Goal: Information Seeking & Learning: Learn about a topic

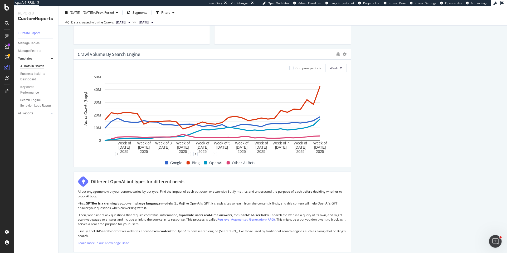
scroll to position [314, 0]
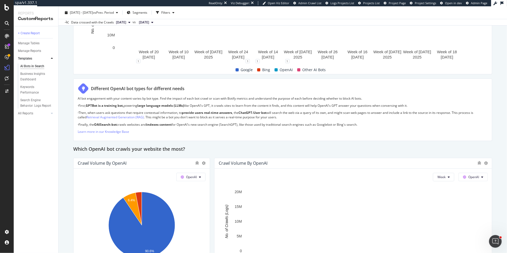
scroll to position [344, 0]
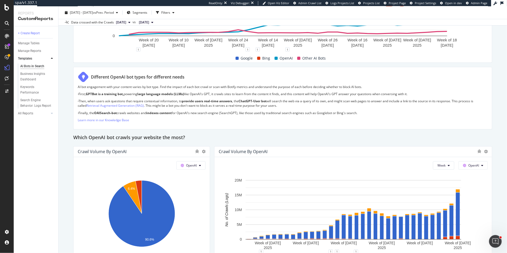
click at [275, 150] on div "Crawl Volume by OpenAI" at bounding box center [347, 151] width 256 height 5
drag, startPoint x: 285, startPoint y: 151, endPoint x: 219, endPoint y: 151, distance: 65.6
click at [219, 152] on div "Crawl Volume by OpenAI" at bounding box center [347, 151] width 256 height 5
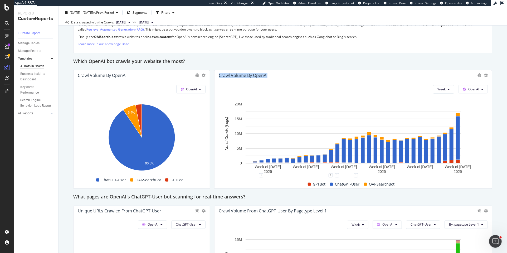
scroll to position [419, 0]
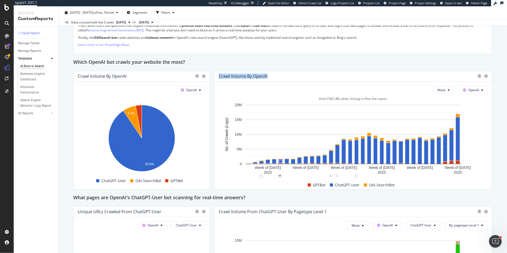
copy div "Crawl Volume by OpenAI"
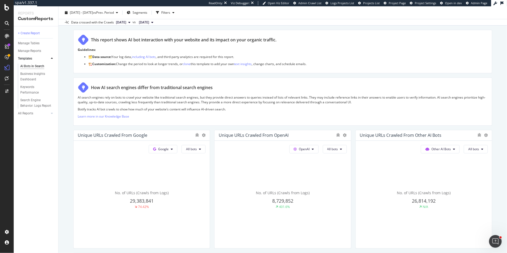
scroll to position [0, 0]
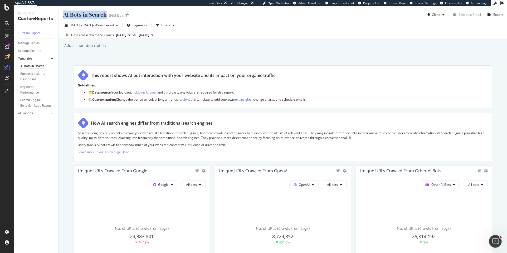
drag, startPoint x: 66, startPoint y: 15, endPoint x: 105, endPoint y: 15, distance: 39.8
click at [105, 15] on div "AI Bots in Search" at bounding box center [85, 15] width 44 height 8
copy div "AI Bots in Search"
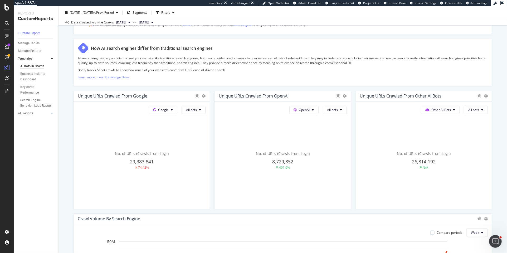
scroll to position [90, 0]
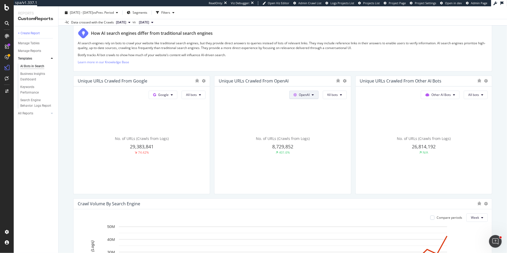
click at [173, 94] on icon at bounding box center [172, 94] width 2 height 3
click at [328, 51] on div "AI search engines rely on bots to crawl your website like traditional search en…" at bounding box center [283, 54] width 410 height 26
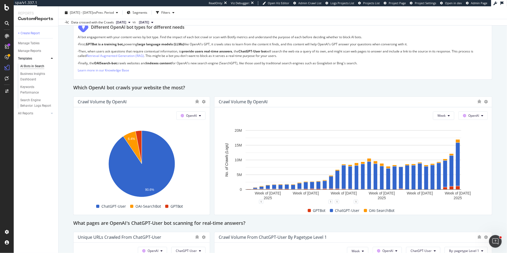
scroll to position [400, 0]
